Goal: Information Seeking & Learning: Learn about a topic

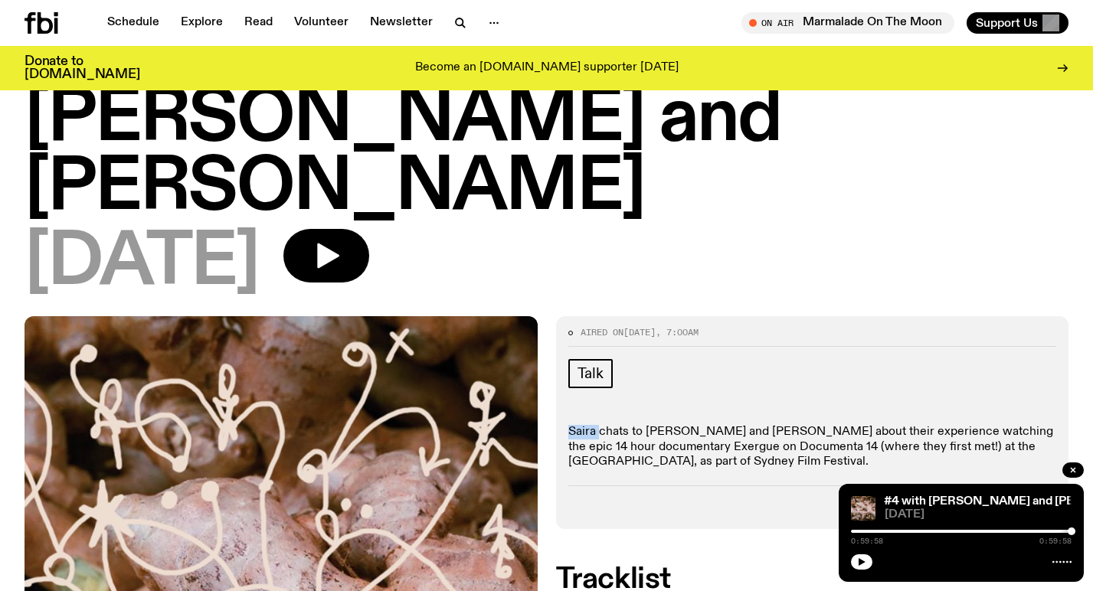
scroll to position [148, 0]
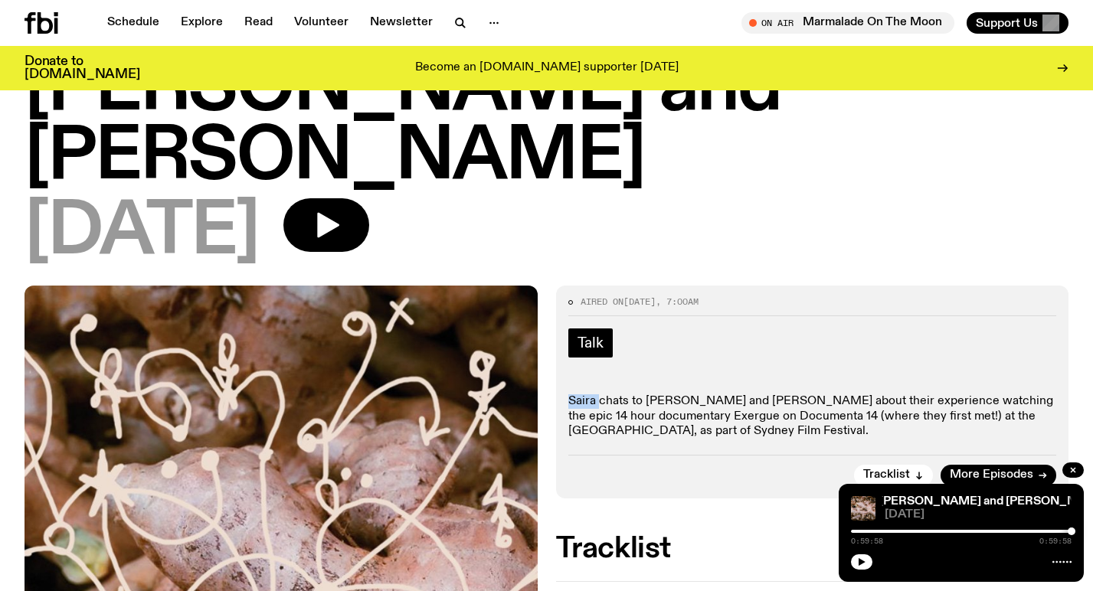
click at [598, 340] on span "Talk" at bounding box center [590, 343] width 26 height 17
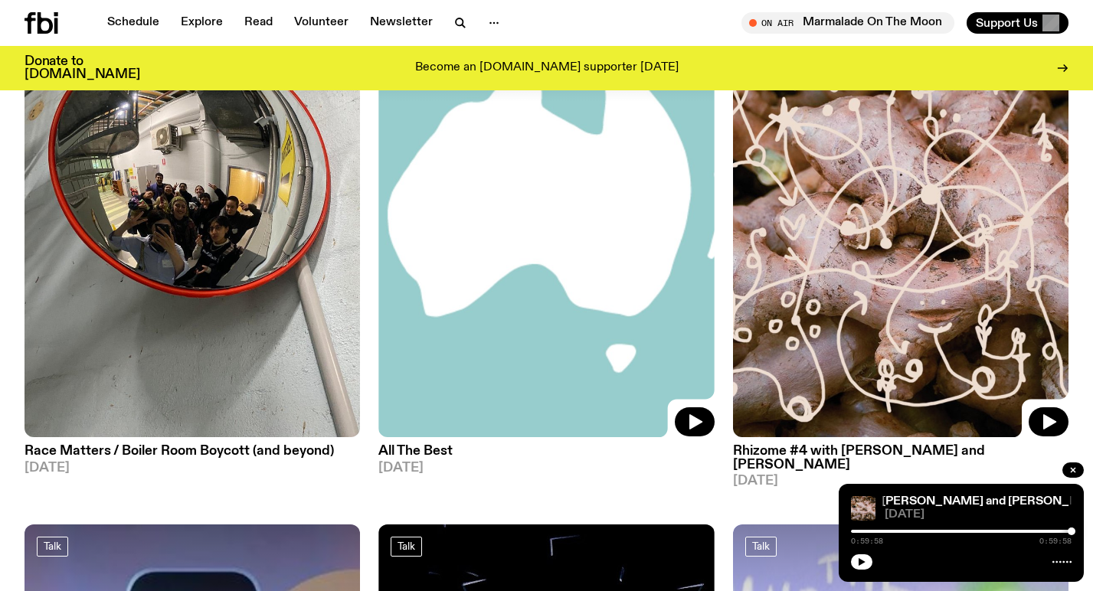
scroll to position [237, 0]
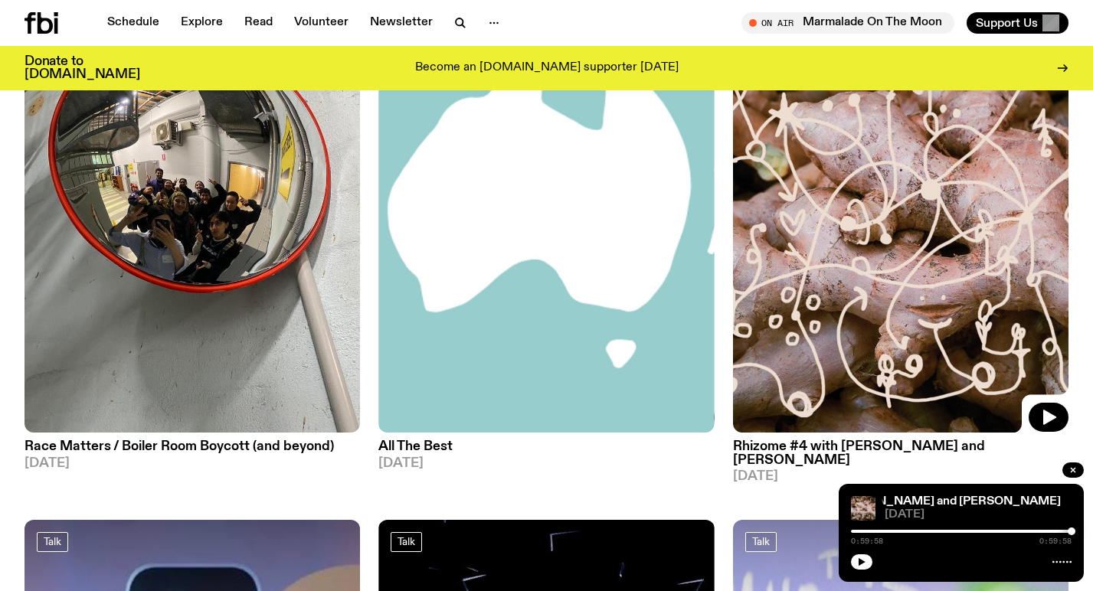
click at [779, 446] on h3 "Rhizome #4 with [PERSON_NAME] and [PERSON_NAME]" at bounding box center [900, 453] width 335 height 26
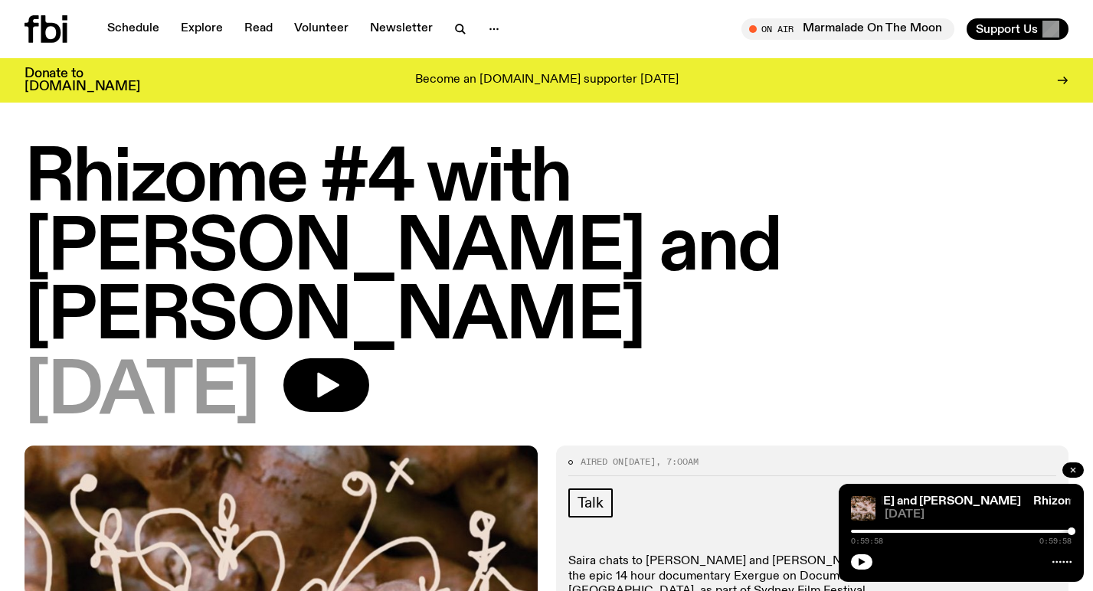
click at [1072, 466] on icon "button" at bounding box center [1072, 470] width 9 height 9
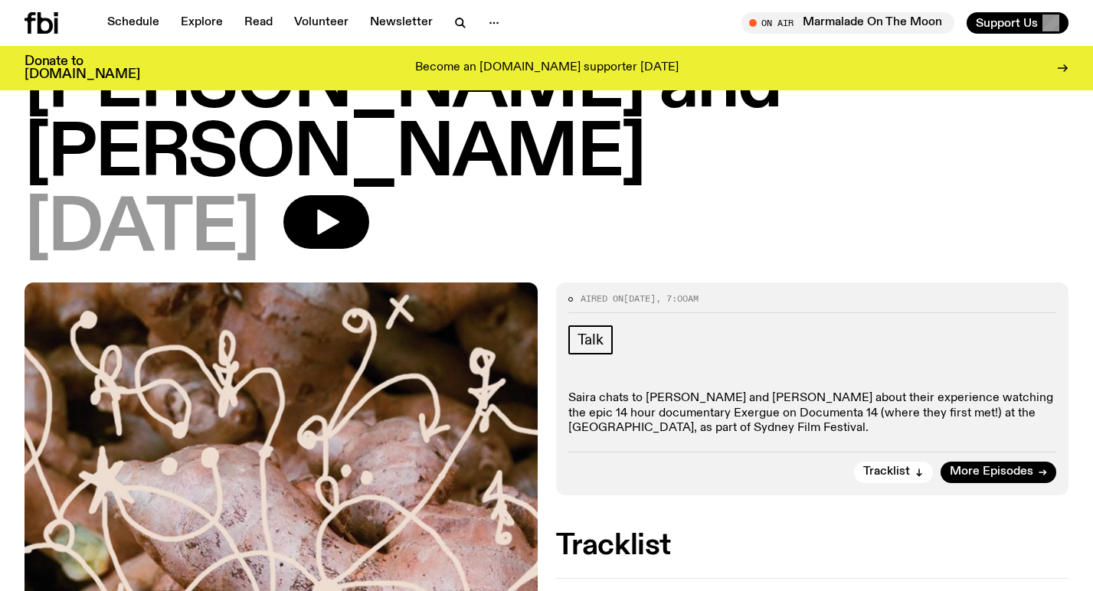
scroll to position [173, 0]
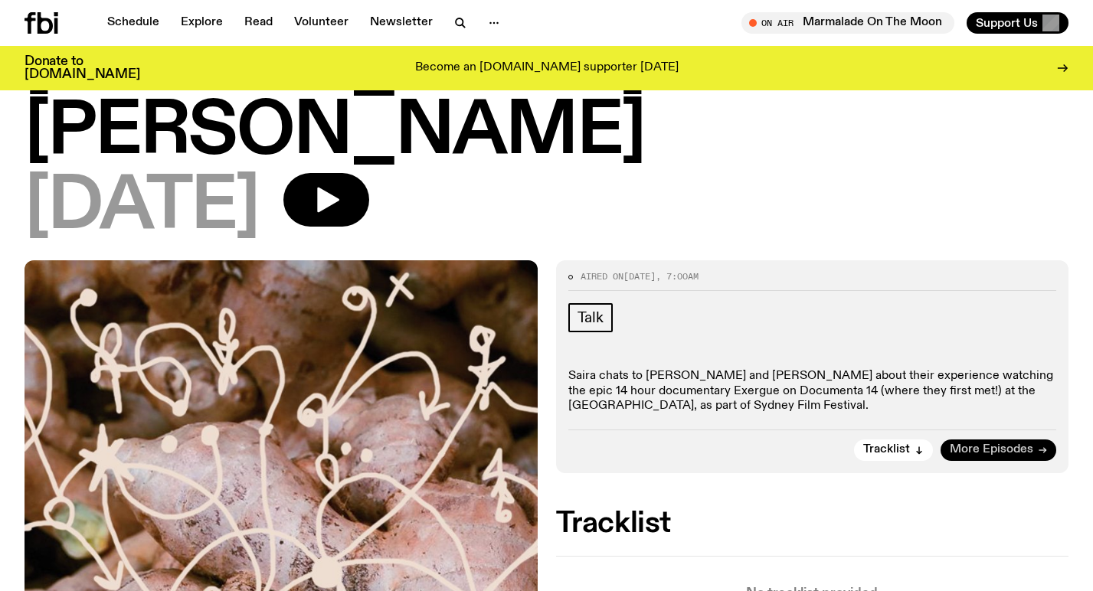
click at [1012, 452] on span "More Episodes" at bounding box center [991, 449] width 83 height 11
